Goal: Task Accomplishment & Management: Manage account settings

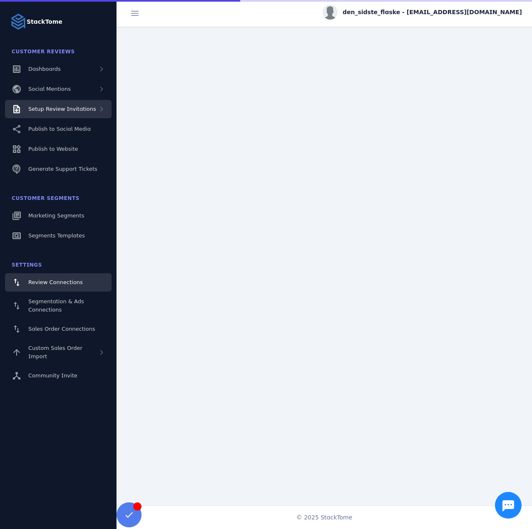
click at [66, 112] on div "Setup Review Invitations" at bounding box center [62, 109] width 68 height 8
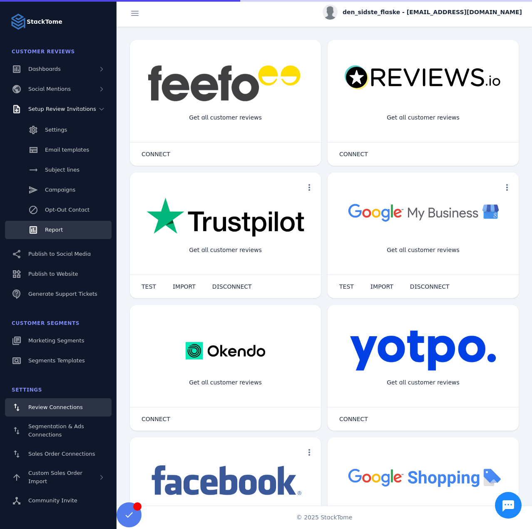
click at [56, 232] on span "Report" at bounding box center [54, 230] width 18 height 6
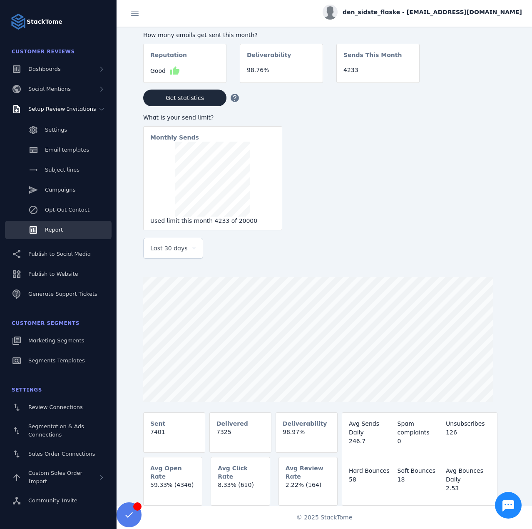
click at [182, 245] on div "Last 30 days" at bounding box center [169, 248] width 38 height 10
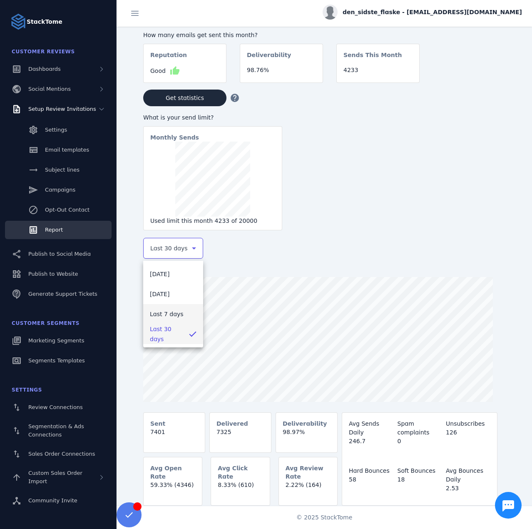
click at [164, 313] on span "Last 7 days" at bounding box center [167, 314] width 34 height 10
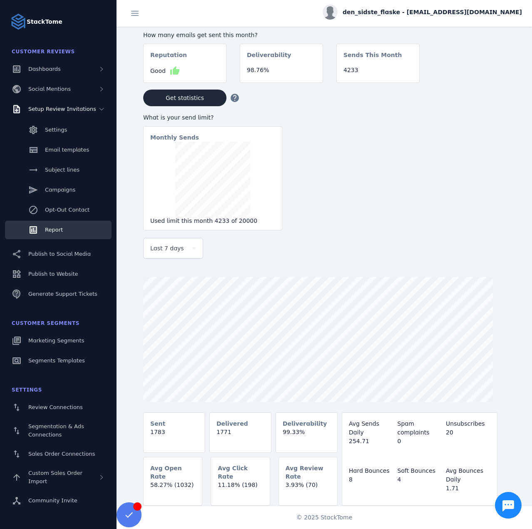
click at [445, 10] on span "den_sidste_flaske - [EMAIL_ADDRESS][DOMAIN_NAME]" at bounding box center [433, 12] width 180 height 9
click at [480, 79] on button "Sign out" at bounding box center [492, 80] width 60 height 20
